Goal: Task Accomplishment & Management: Manage account settings

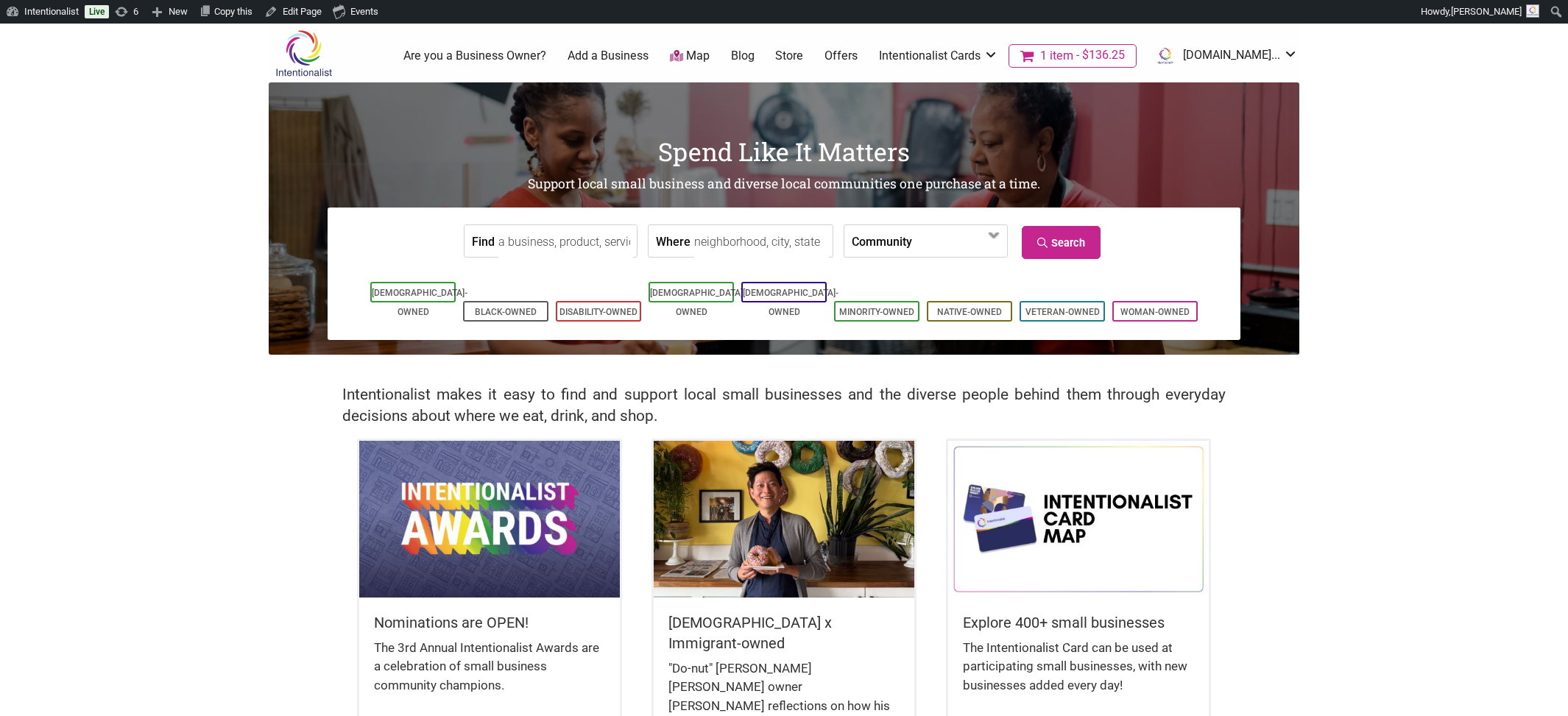
click at [529, 239] on input "Find" at bounding box center [566, 242] width 135 height 33
click at [545, 281] on div "Denizens Brewing Co." at bounding box center [588, 275] width 172 height 28
type input "Denizens Brewing Co."
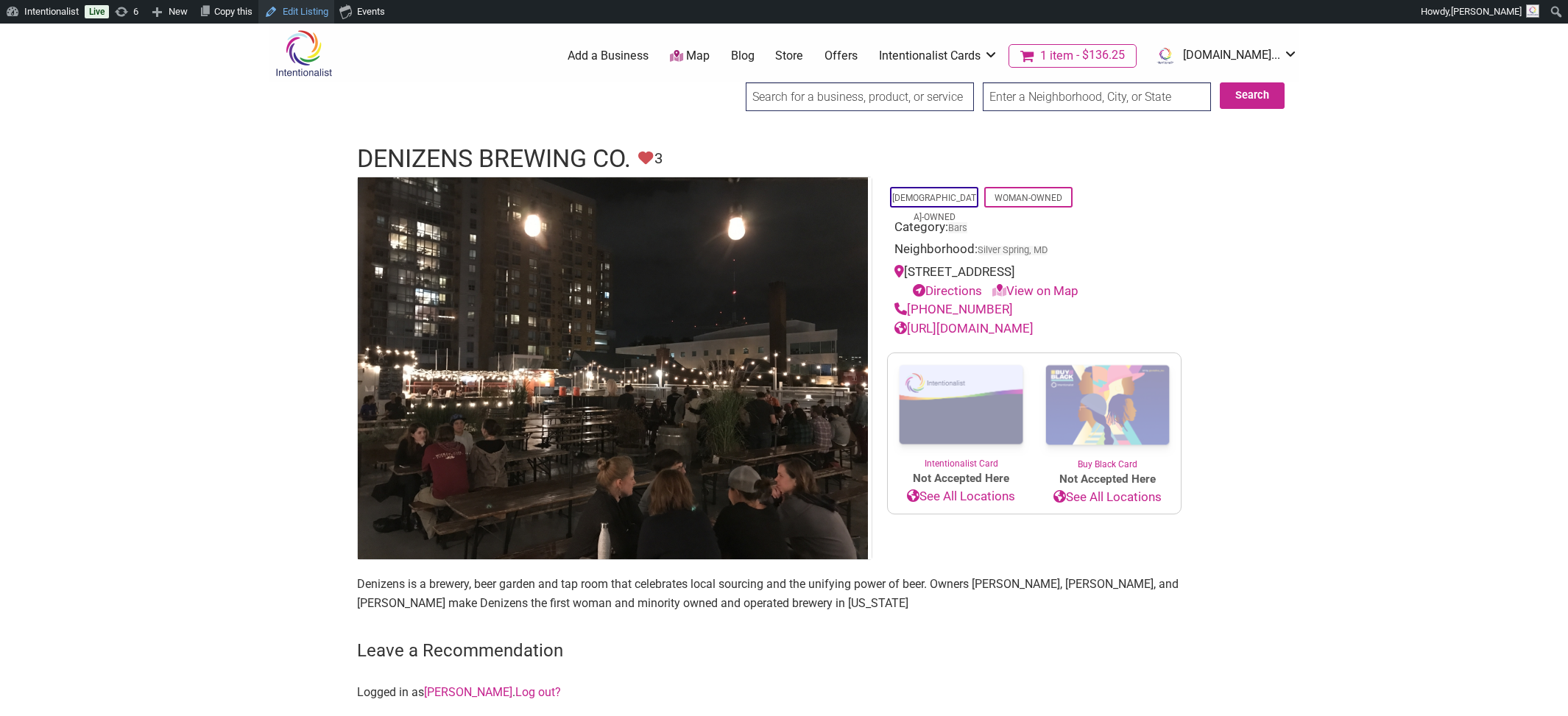
click at [325, 7] on link "Edit Listing" at bounding box center [296, 12] width 76 height 24
